Goal: Task Accomplishment & Management: Manage account settings

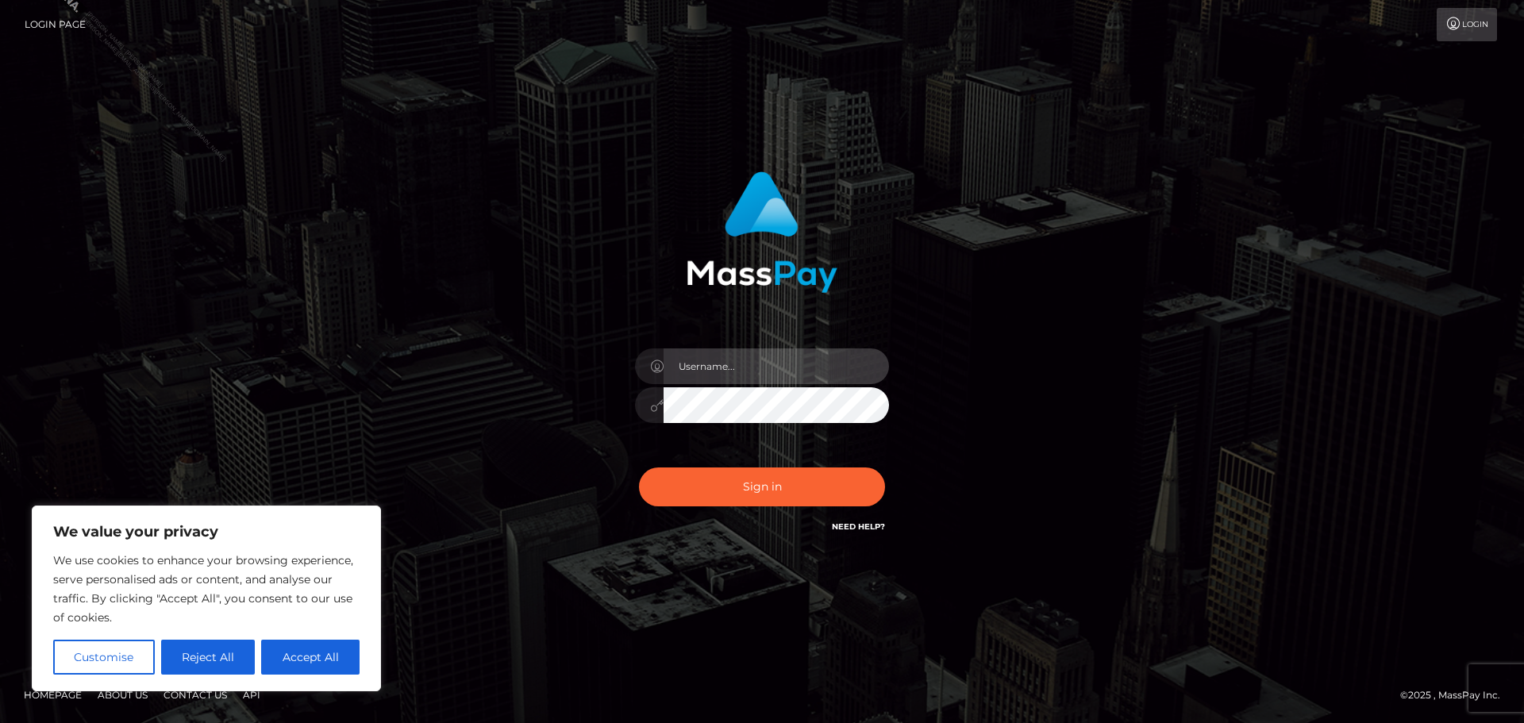
drag, startPoint x: 706, startPoint y: 383, endPoint x: 708, endPoint y: 371, distance: 12.1
click at [706, 383] on input "text" at bounding box center [776, 367] width 225 height 36
drag, startPoint x: 294, startPoint y: 664, endPoint x: 329, endPoint y: 599, distance: 73.9
click at [294, 664] on button "Accept All" at bounding box center [310, 657] width 98 height 35
checkbox input "true"
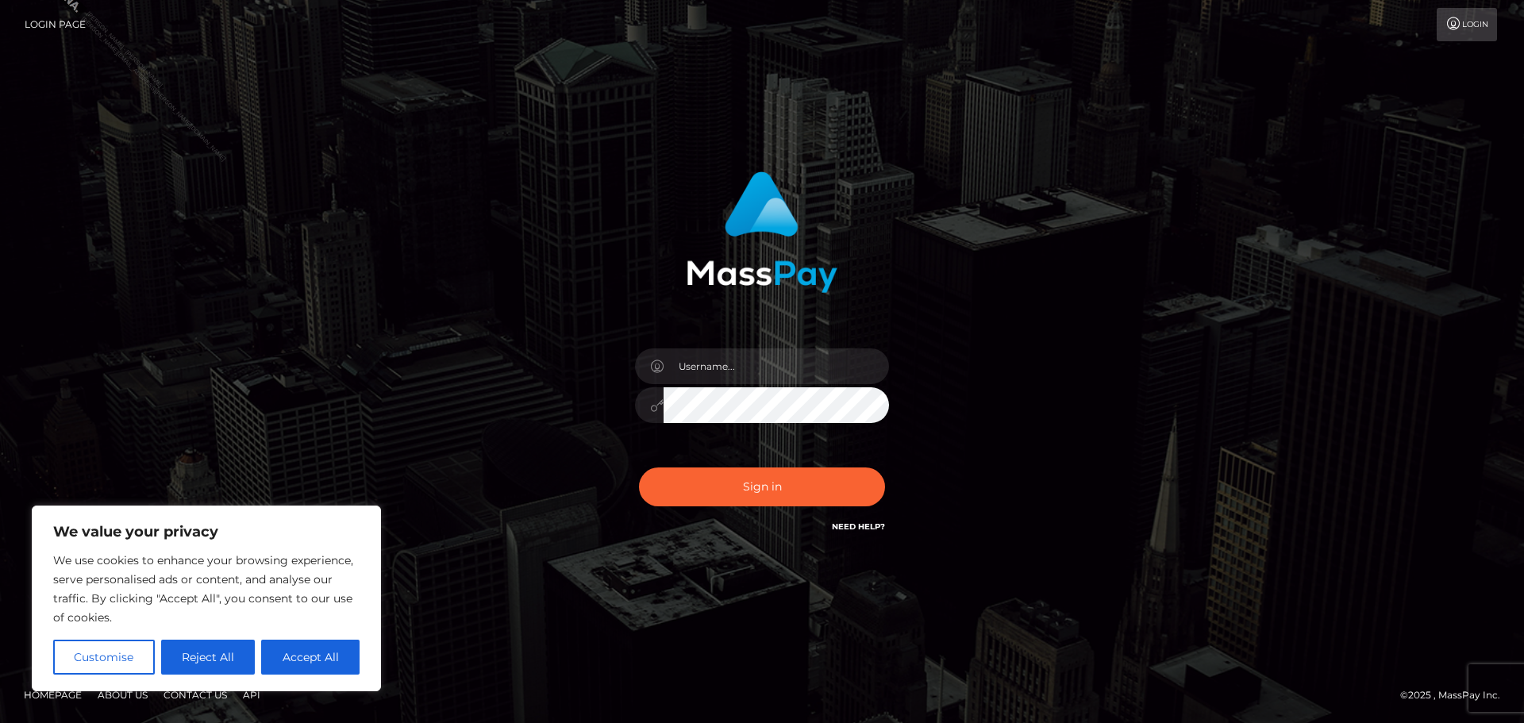
checkbox input "true"
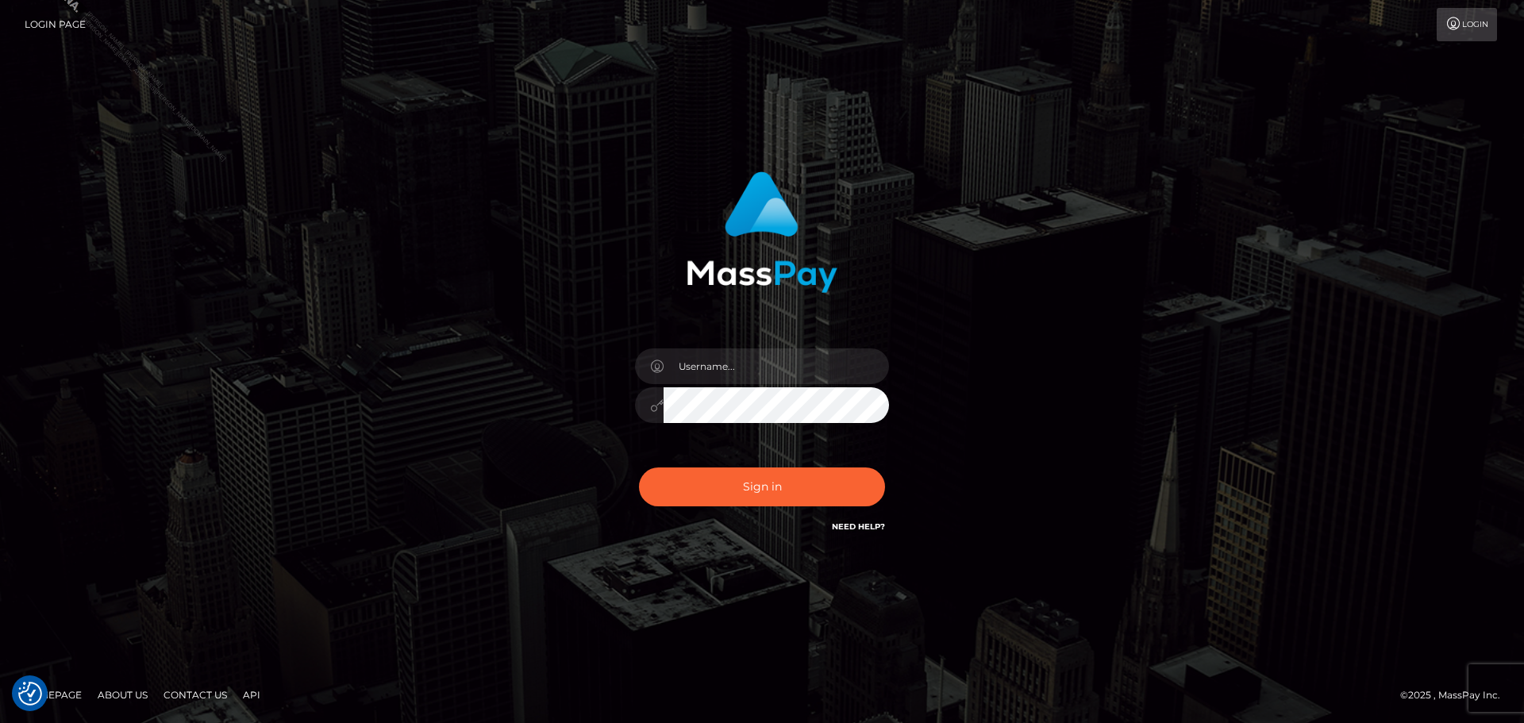
drag, startPoint x: 418, startPoint y: 483, endPoint x: 759, endPoint y: 381, distance: 355.6
click at [434, 480] on div "Sign in" at bounding box center [762, 362] width 905 height 404
click at [776, 361] on input "text" at bounding box center [776, 367] width 225 height 36
type input "[PERSON_NAME].Silversocial"
click at [792, 474] on button "Sign in" at bounding box center [762, 487] width 246 height 39
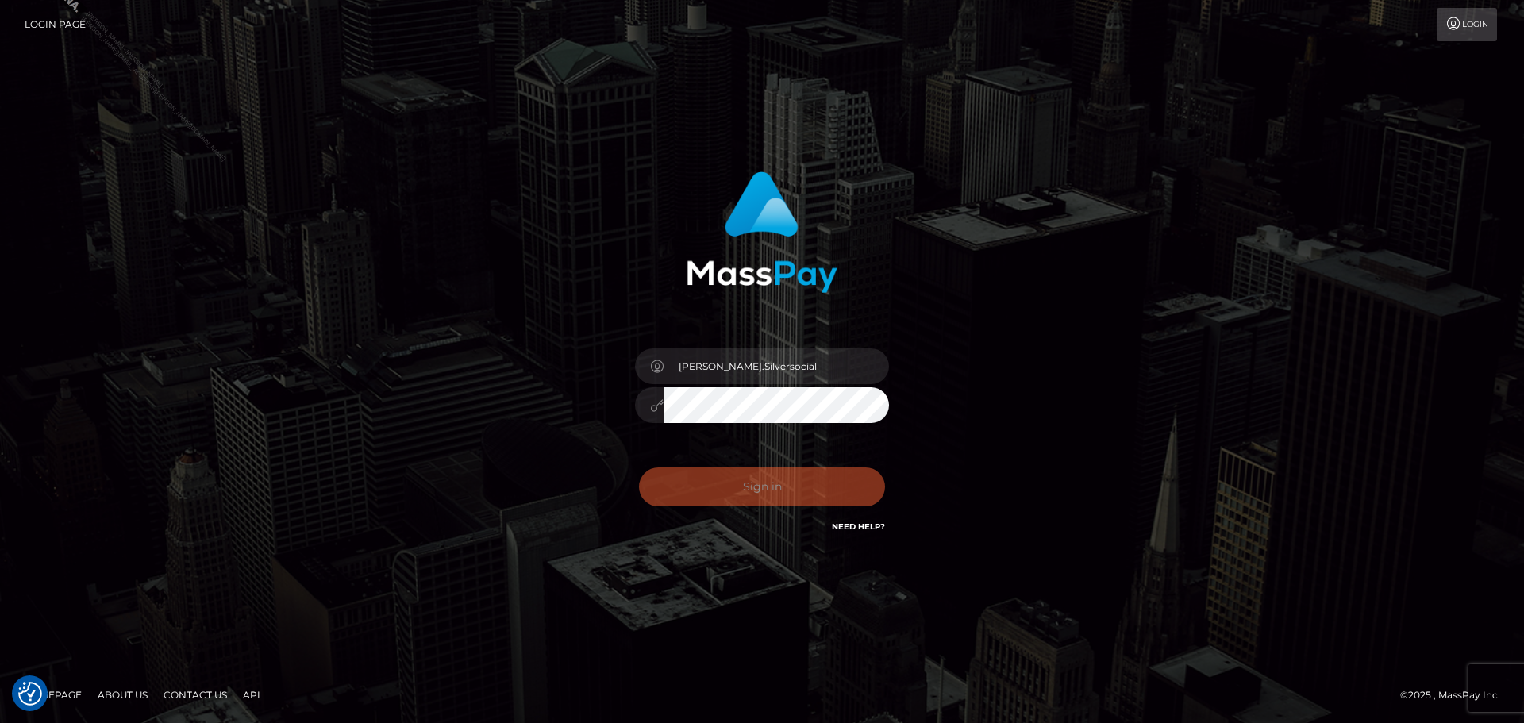
click at [1098, 354] on div "[PERSON_NAME].Silversocial Sign in" at bounding box center [762, 362] width 905 height 404
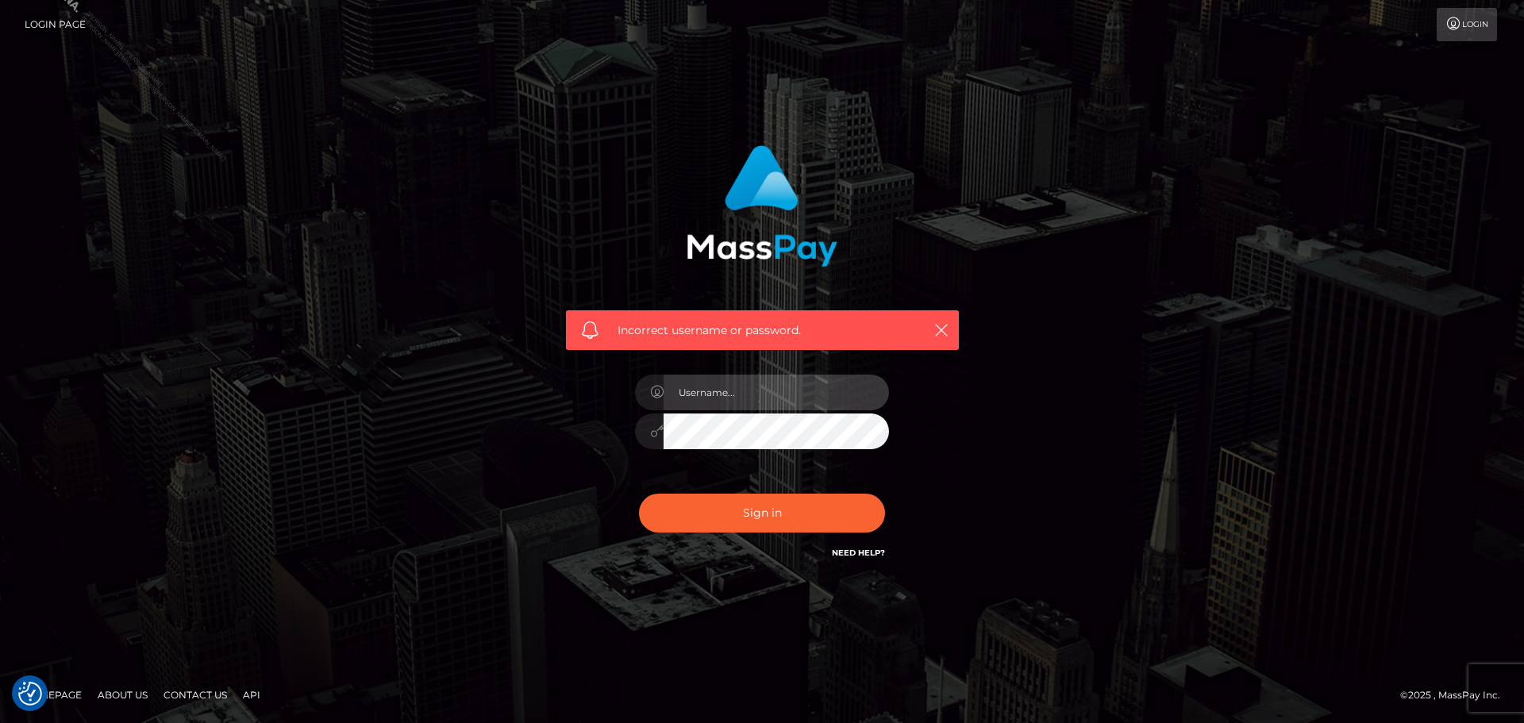
drag, startPoint x: 738, startPoint y: 389, endPoint x: 751, endPoint y: 402, distance: 18.5
click at [738, 389] on input "text" at bounding box center [776, 393] width 225 height 36
click at [776, 382] on input "text" at bounding box center [776, 393] width 225 height 36
paste input "Zxcvbnm*963.MingmongWolf03!"
type input "Philip.SilversocialZxcvbnm*963.MingmongWolf03!"
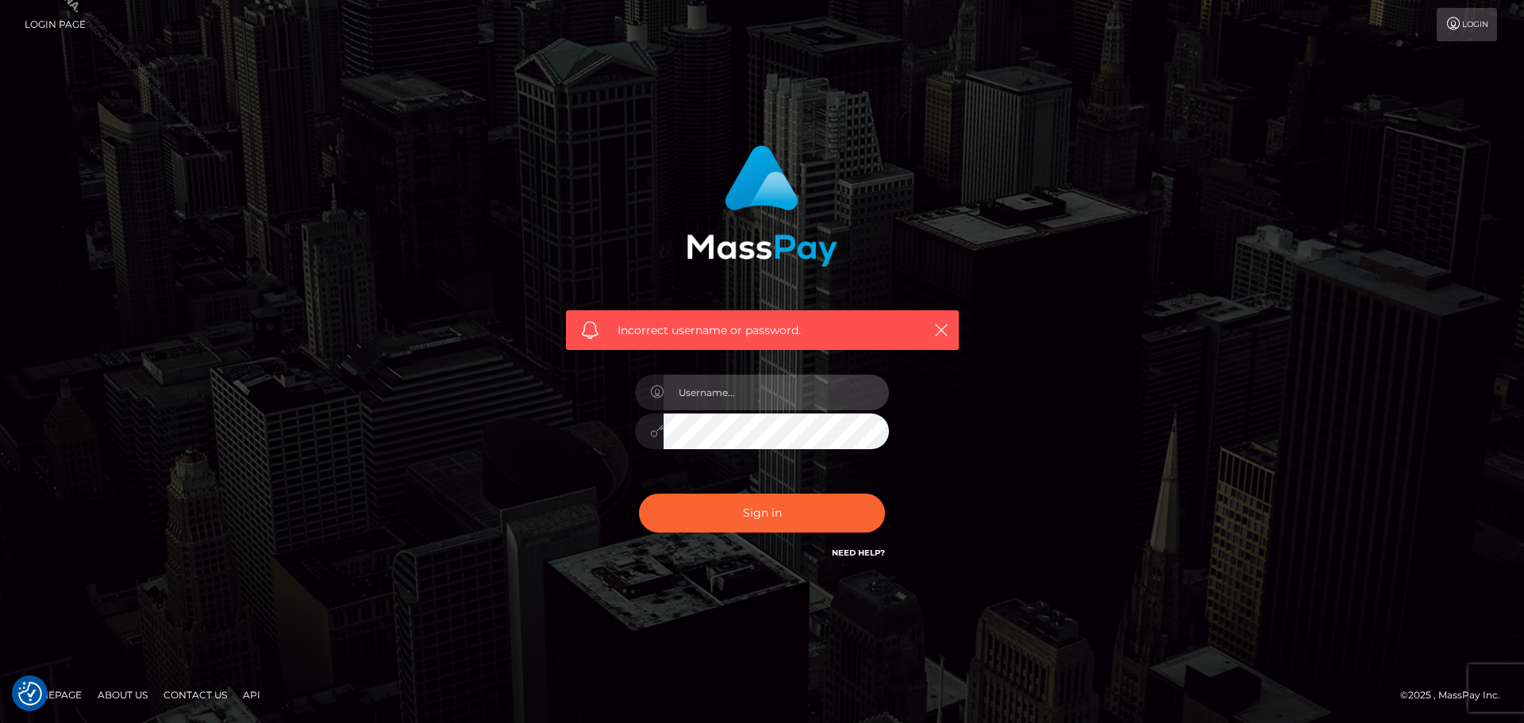
click at [813, 384] on input "text" at bounding box center [776, 393] width 225 height 36
type input "[PERSON_NAME].Silversocial"
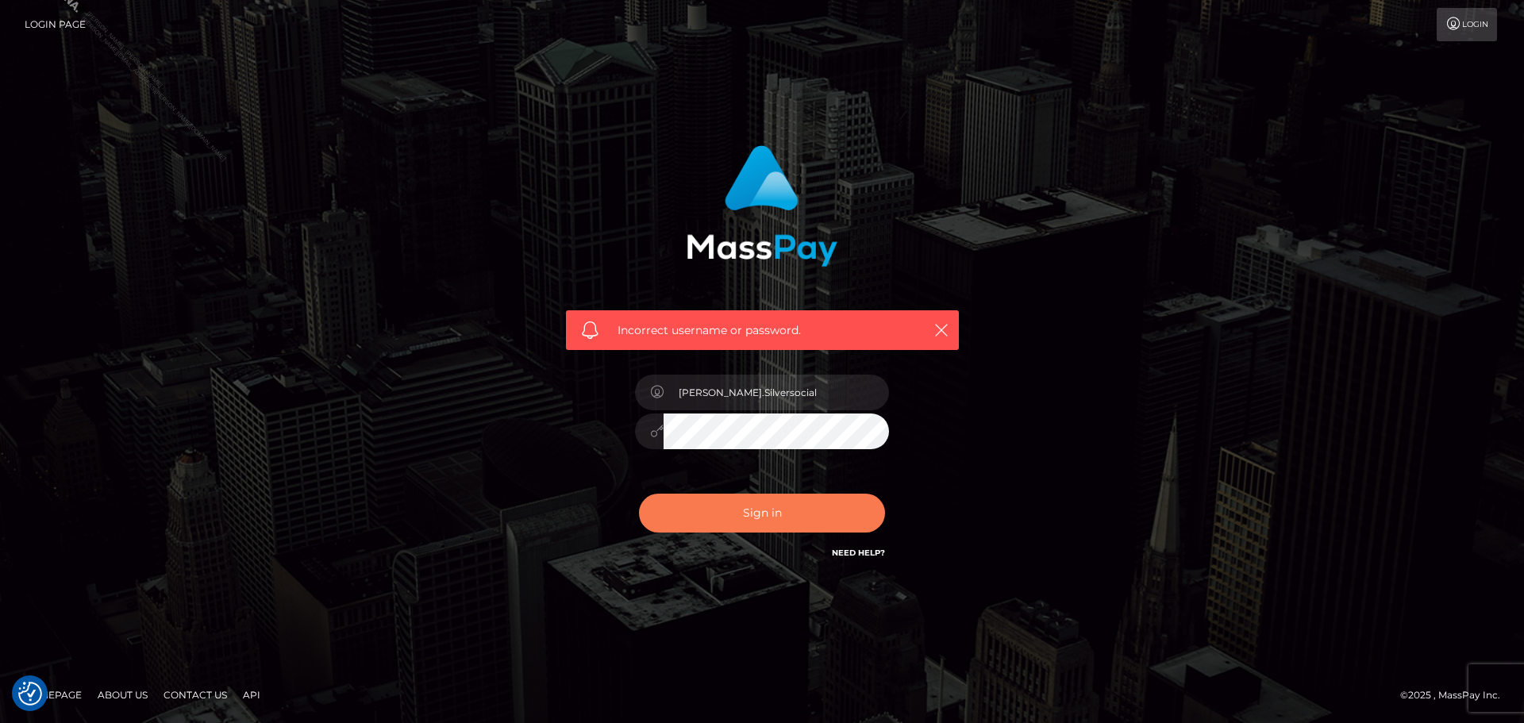
click at [811, 499] on button "Sign in" at bounding box center [762, 513] width 246 height 39
click at [1003, 467] on div "Incorrect username or password. Philip.Silversocial" at bounding box center [762, 361] width 905 height 456
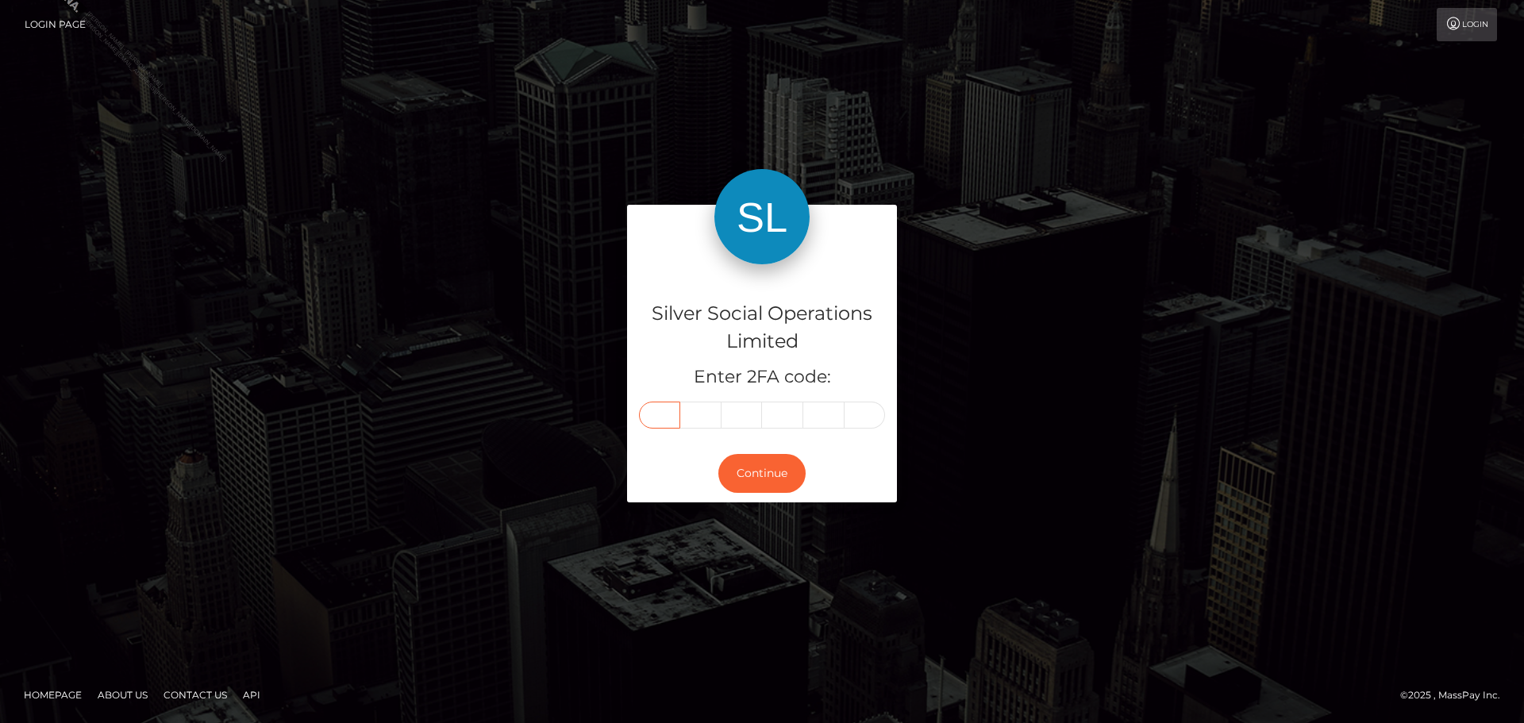
click at [671, 419] on input "text" at bounding box center [659, 415] width 41 height 27
type input "3"
type input "6"
type input "9"
type input "3"
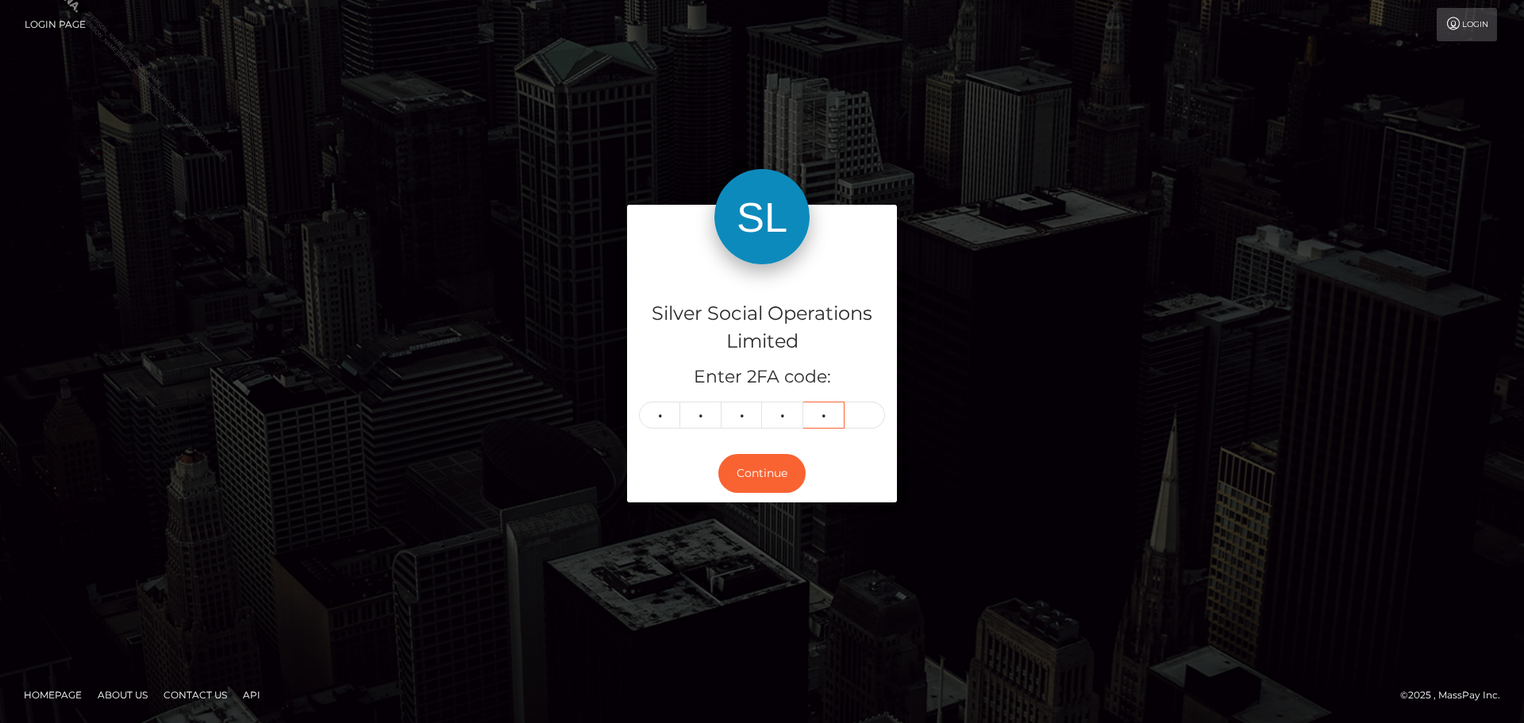
type input "8"
type input "2"
